Goal: Information Seeking & Learning: Learn about a topic

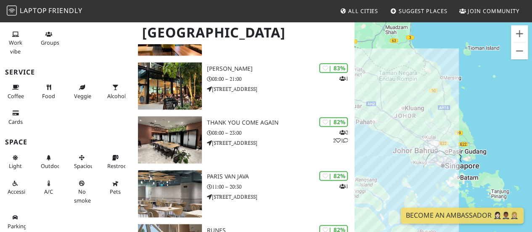
scroll to position [488, 0]
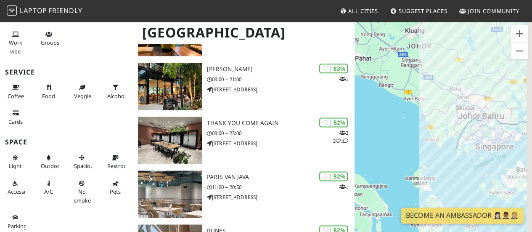
drag, startPoint x: 435, startPoint y: 168, endPoint x: 372, endPoint y: 147, distance: 66.7
click at [372, 147] on div at bounding box center [444, 137] width 178 height 232
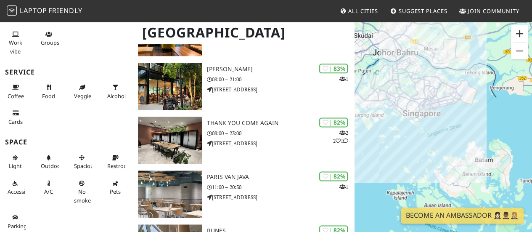
click at [520, 34] on button "Zoom in" at bounding box center [519, 33] width 17 height 17
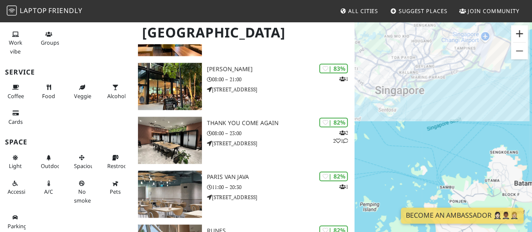
click at [520, 34] on button "Zoom in" at bounding box center [519, 33] width 17 height 17
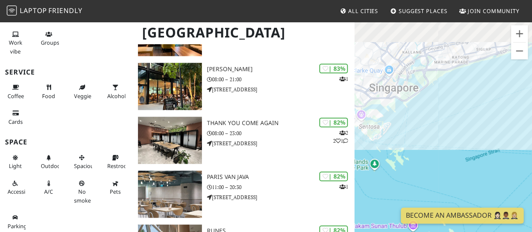
drag, startPoint x: 452, startPoint y: 91, endPoint x: 490, endPoint y: 139, distance: 62.0
click at [490, 139] on div at bounding box center [444, 137] width 178 height 232
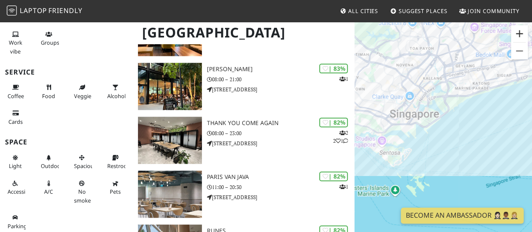
click at [515, 33] on button "Zoom in" at bounding box center [519, 33] width 17 height 17
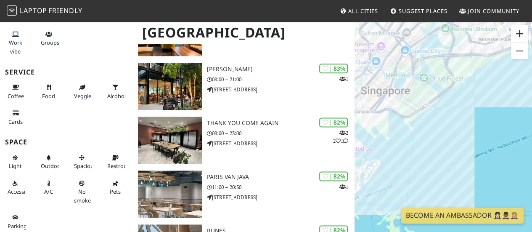
click at [515, 33] on button "Zoom in" at bounding box center [519, 33] width 17 height 17
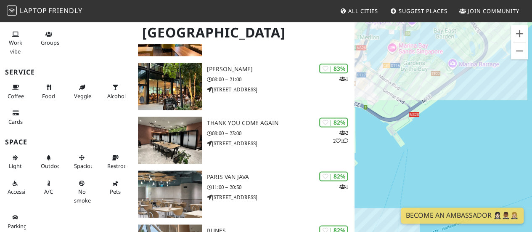
drag, startPoint x: 446, startPoint y: 71, endPoint x: 507, endPoint y: 150, distance: 99.9
click at [507, 150] on div at bounding box center [444, 137] width 178 height 232
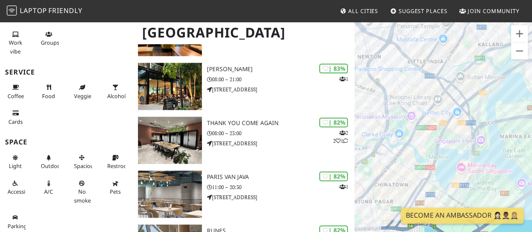
drag, startPoint x: 439, startPoint y: 139, endPoint x: 457, endPoint y: 172, distance: 37.5
click at [457, 172] on div at bounding box center [444, 137] width 178 height 232
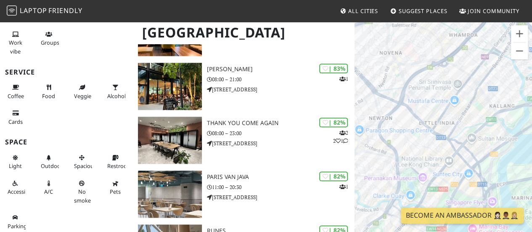
drag, startPoint x: 396, startPoint y: 75, endPoint x: 403, endPoint y: 130, distance: 55.5
click at [403, 130] on div at bounding box center [444, 137] width 178 height 232
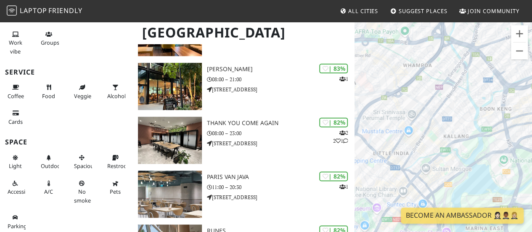
drag, startPoint x: 471, startPoint y: 72, endPoint x: 417, endPoint y: 108, distance: 64.9
click at [417, 108] on div at bounding box center [444, 137] width 178 height 232
click at [521, 32] on button "Zoom in" at bounding box center [519, 33] width 17 height 17
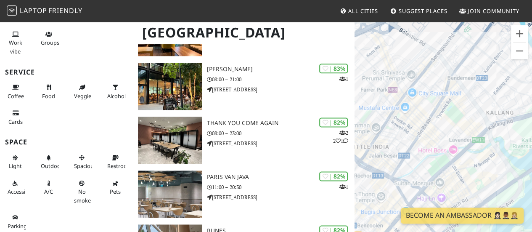
drag, startPoint x: 414, startPoint y: 87, endPoint x: 495, endPoint y: 10, distance: 111.6
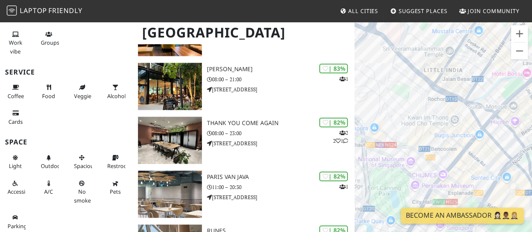
drag, startPoint x: 424, startPoint y: 74, endPoint x: 467, endPoint y: 27, distance: 63.7
click at [467, 27] on div at bounding box center [444, 137] width 178 height 232
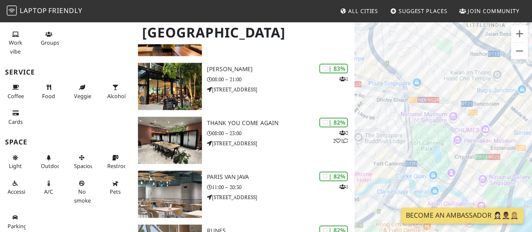
drag, startPoint x: 423, startPoint y: 73, endPoint x: 439, endPoint y: 62, distance: 19.4
click at [439, 62] on div at bounding box center [444, 137] width 178 height 232
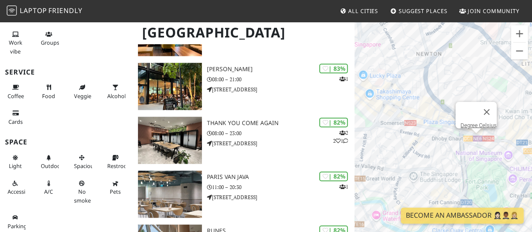
click at [476, 135] on div "Degree Celsius" at bounding box center [444, 137] width 178 height 232
click at [474, 122] on link "Degree Celsius" at bounding box center [479, 125] width 36 height 6
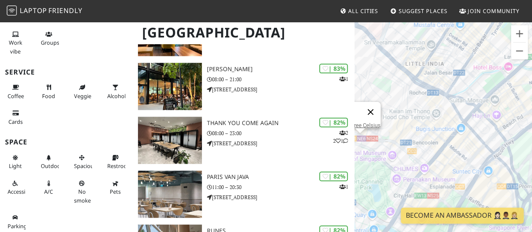
click at [377, 106] on button "Close" at bounding box center [371, 112] width 20 height 20
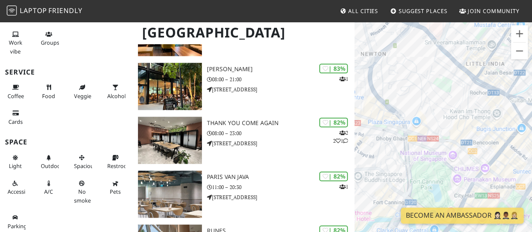
click at [359, 119] on div at bounding box center [444, 137] width 178 height 232
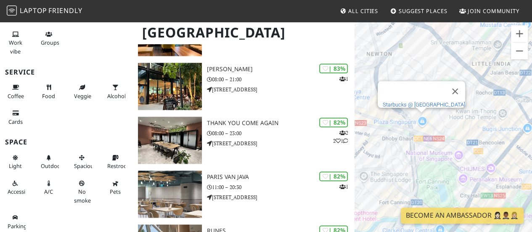
click at [420, 101] on link "Starbucks @ Plaza Singapura" at bounding box center [424, 104] width 82 height 6
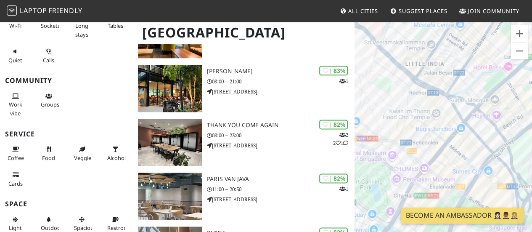
scroll to position [62, 0]
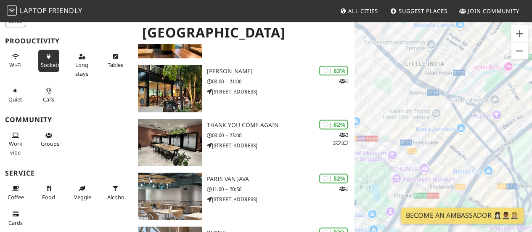
click at [53, 66] on span "Sockets" at bounding box center [50, 65] width 19 height 8
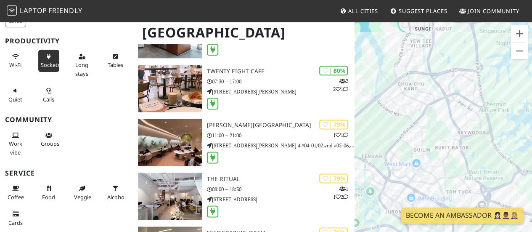
drag, startPoint x: 443, startPoint y: 156, endPoint x: 427, endPoint y: 46, distance: 111.1
click at [427, 46] on div at bounding box center [444, 137] width 178 height 232
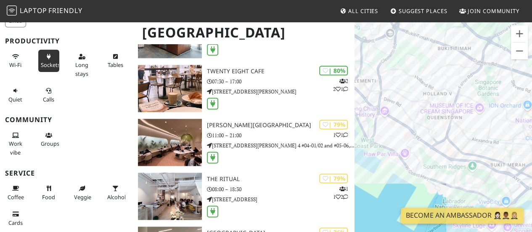
drag, startPoint x: 486, startPoint y: 122, endPoint x: 396, endPoint y: 131, distance: 89.7
click at [396, 131] on div at bounding box center [444, 137] width 178 height 232
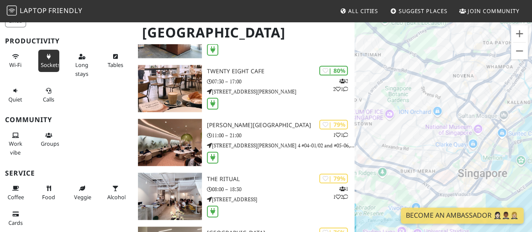
drag, startPoint x: 500, startPoint y: 126, endPoint x: 402, endPoint y: 133, distance: 98.3
click at [402, 133] on div at bounding box center [444, 137] width 178 height 232
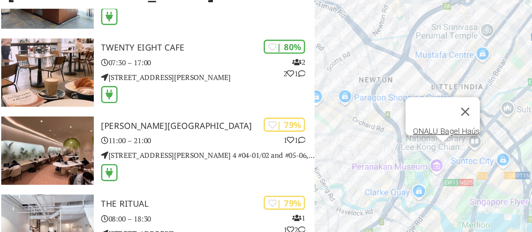
scroll to position [486, 0]
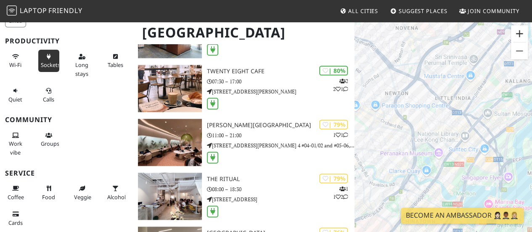
click at [516, 40] on button "Zoom in" at bounding box center [519, 33] width 17 height 17
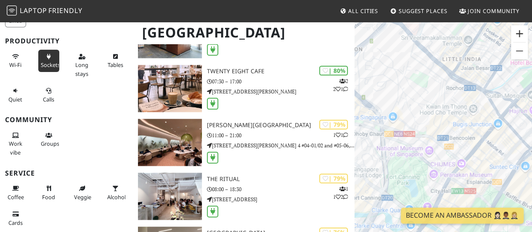
click at [516, 40] on button "Zoom in" at bounding box center [519, 33] width 17 height 17
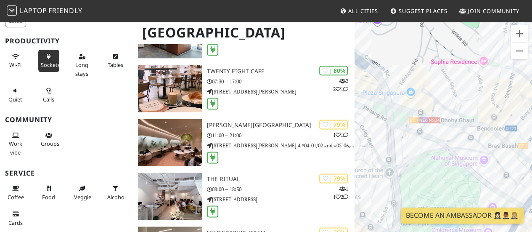
drag, startPoint x: 381, startPoint y: 124, endPoint x: 460, endPoint y: 102, distance: 82.4
click at [460, 102] on div at bounding box center [444, 137] width 178 height 232
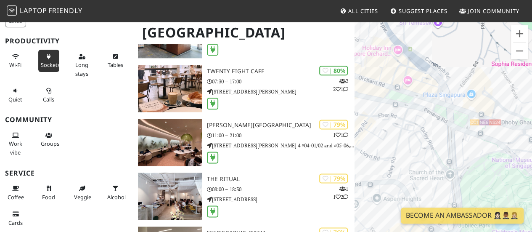
drag, startPoint x: 431, startPoint y: 104, endPoint x: 483, endPoint y: 110, distance: 52.0
click at [483, 110] on div at bounding box center [444, 137] width 178 height 232
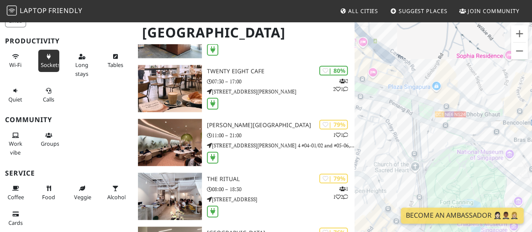
drag, startPoint x: 402, startPoint y: 110, endPoint x: 360, endPoint y: 94, distance: 45.3
click at [360, 94] on div at bounding box center [444, 137] width 178 height 232
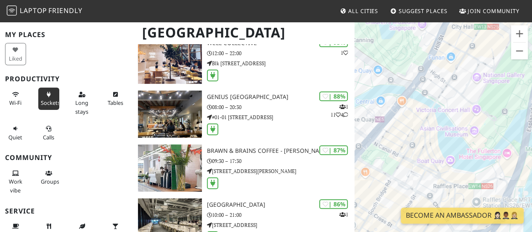
scroll to position [24, 0]
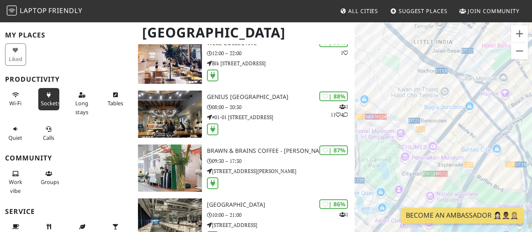
drag, startPoint x: 449, startPoint y: 93, endPoint x: 426, endPoint y: 203, distance: 112.3
click at [426, 203] on div at bounding box center [444, 137] width 178 height 232
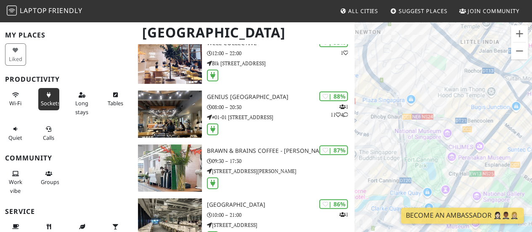
drag, startPoint x: 400, startPoint y: 96, endPoint x: 455, endPoint y: 96, distance: 55.5
click at [455, 96] on div at bounding box center [444, 137] width 178 height 232
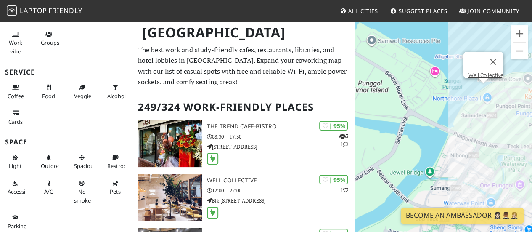
scroll to position [0, 0]
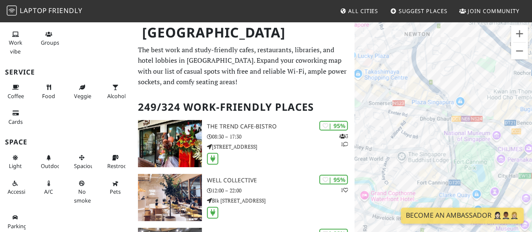
drag, startPoint x: 496, startPoint y: 117, endPoint x: 451, endPoint y: 123, distance: 45.4
click at [451, 123] on div at bounding box center [444, 137] width 178 height 232
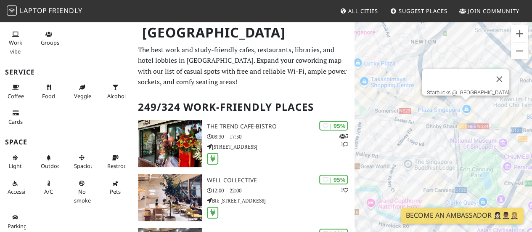
click at [469, 109] on div "Starbucks @ Plaza Singapura" at bounding box center [444, 137] width 178 height 232
click at [471, 89] on link "Starbucks @ Plaza Singapura" at bounding box center [468, 92] width 82 height 6
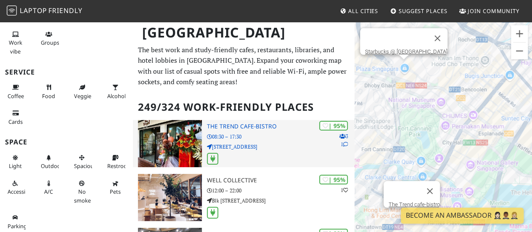
click at [207, 164] on div at bounding box center [281, 159] width 148 height 13
click at [253, 132] on div "| 95% 3 1 The Trend cafe-bistro 08:30 – 17:30 531 Upper Cross St" at bounding box center [281, 143] width 148 height 47
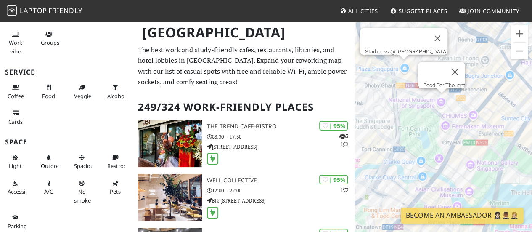
click at [441, 100] on div "Starbucks @ Plaza Singapura Food For Thought" at bounding box center [444, 137] width 178 height 232
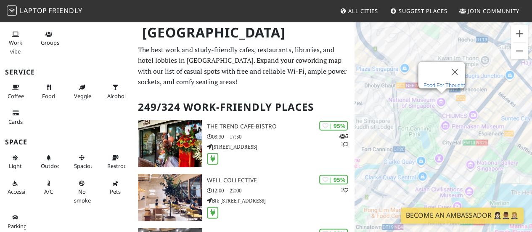
click at [442, 82] on link "Food For Thought" at bounding box center [445, 85] width 42 height 6
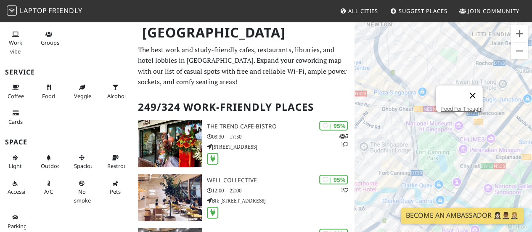
click at [479, 89] on button "Close" at bounding box center [473, 95] width 20 height 20
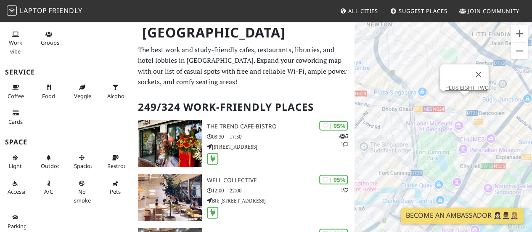
click at [467, 106] on div "PLUS EIGHT TWO" at bounding box center [444, 137] width 178 height 232
click at [457, 85] on link "PLUS EIGHT TWO" at bounding box center [467, 88] width 43 height 6
click at [458, 102] on div "PLUS EIGHT TWO Void Cafe" at bounding box center [444, 137] width 178 height 232
click at [460, 82] on link "Void Cafe" at bounding box center [463, 85] width 23 height 6
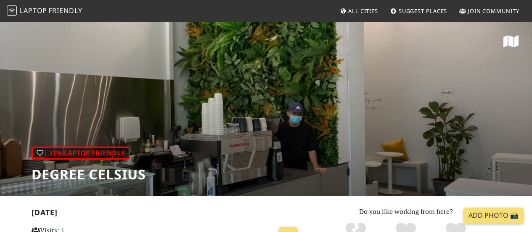
scroll to position [84, 0]
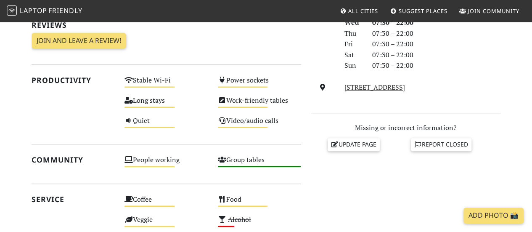
scroll to position [266, 0]
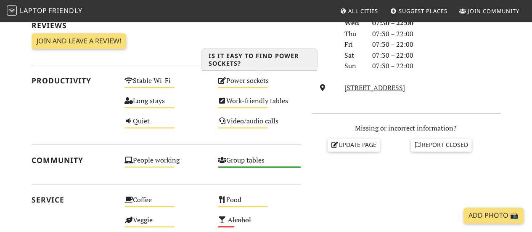
click at [256, 86] on div "Power sockets Medium" at bounding box center [259, 84] width 93 height 20
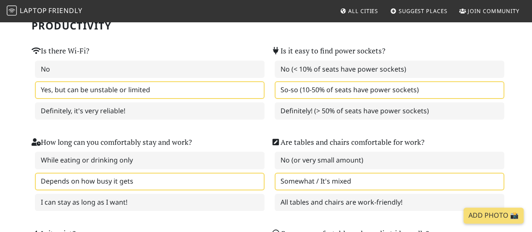
scroll to position [82, 0]
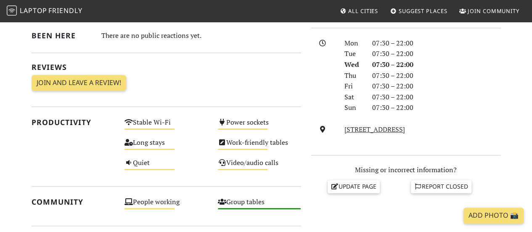
scroll to position [224, 0]
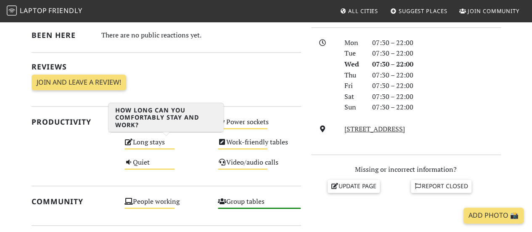
click at [145, 146] on div "Long stays Medium" at bounding box center [166, 146] width 93 height 20
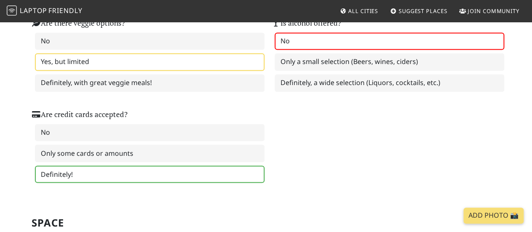
scroll to position [613, 0]
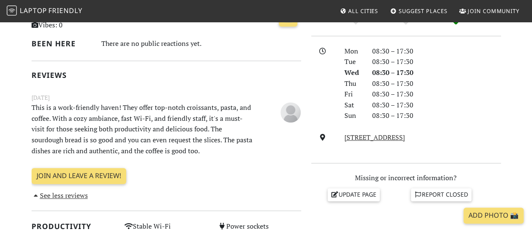
scroll to position [216, 0]
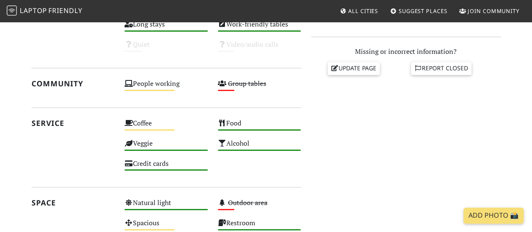
scroll to position [207, 0]
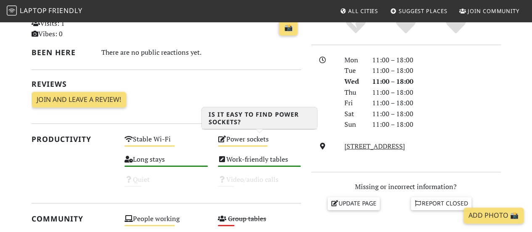
click at [247, 141] on div "Power sockets Medium" at bounding box center [259, 143] width 93 height 20
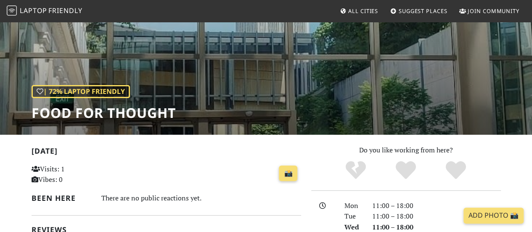
scroll to position [0, 0]
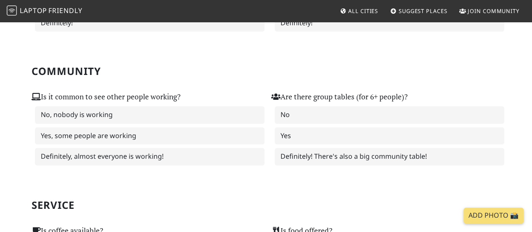
scroll to position [353, 0]
